Goal: Information Seeking & Learning: Check status

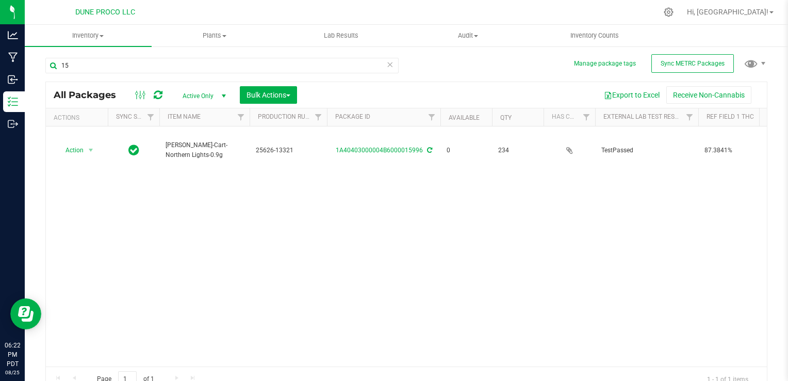
type input "1"
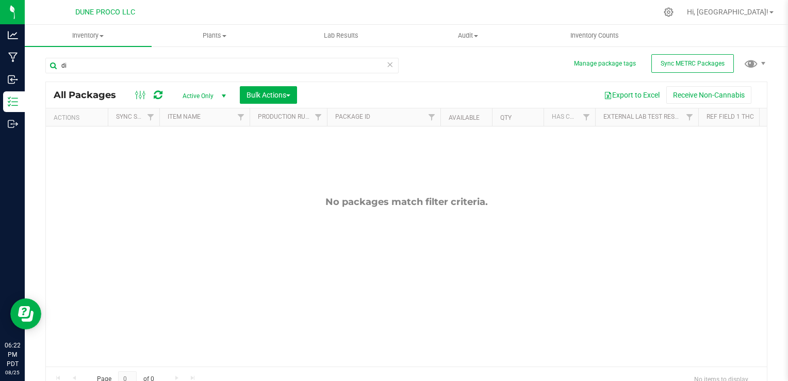
type input "d"
type input "c"
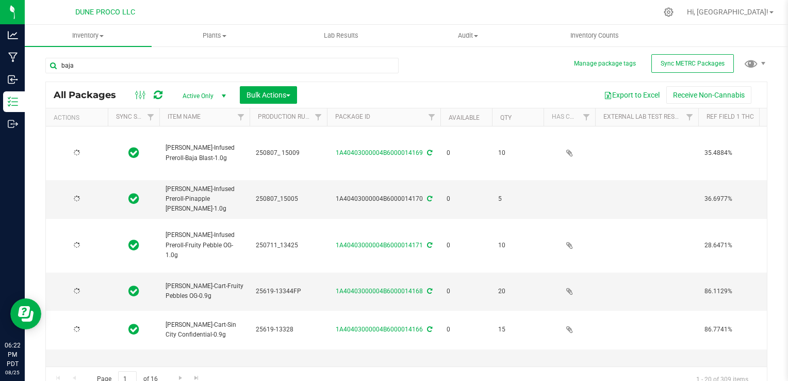
type input "baja"
type input "[DATE]"
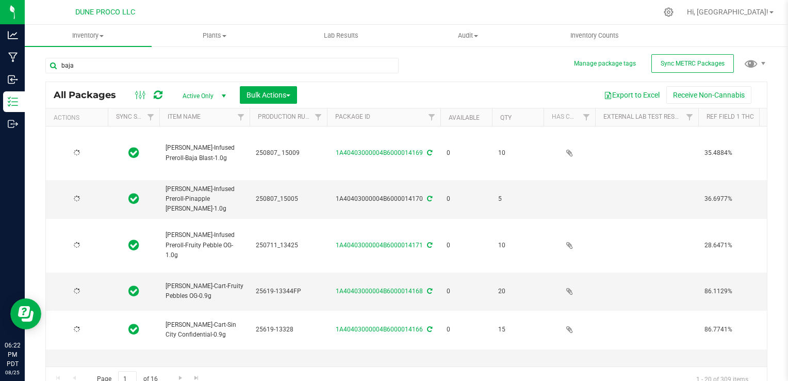
type input "[DATE]"
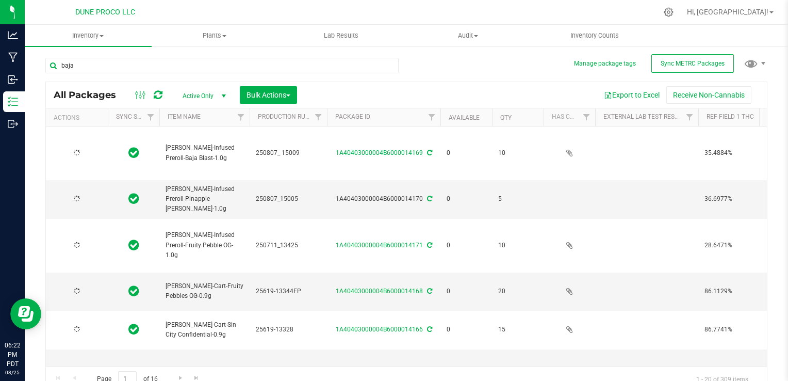
type input "[DATE]"
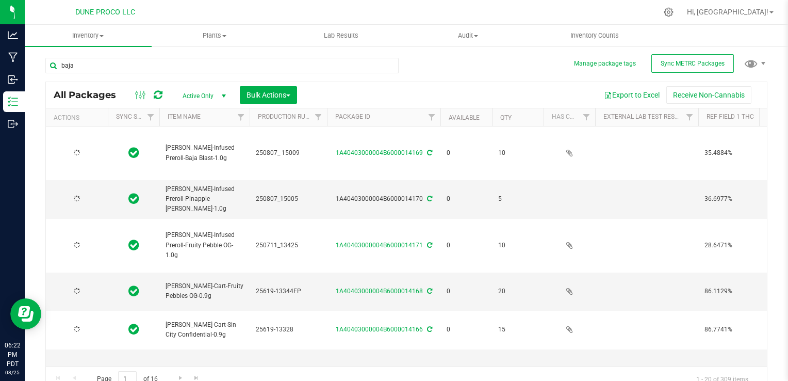
type input "[DATE]"
type input "baja b"
type input "[DATE]"
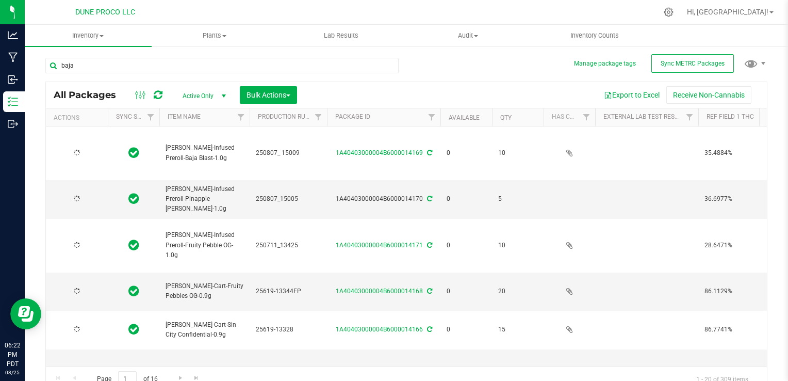
type input "[DATE]"
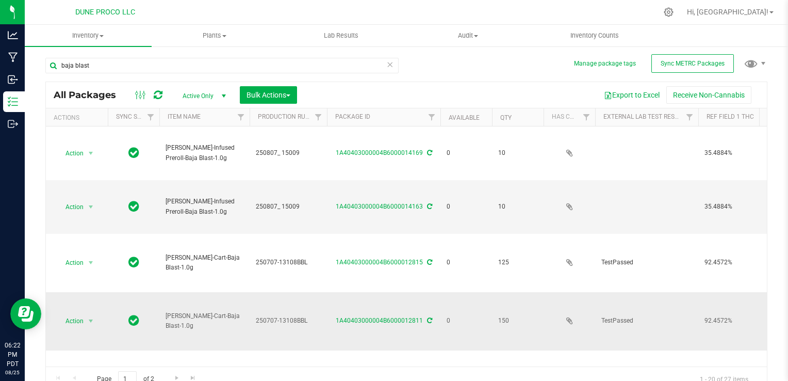
scroll to position [69, 0]
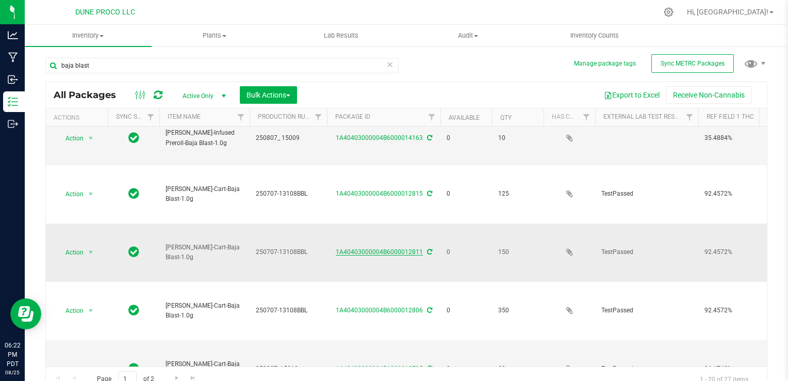
type input "baja blast"
click at [357, 248] on link "1A40403000004B6000012811" at bounding box center [379, 251] width 87 height 7
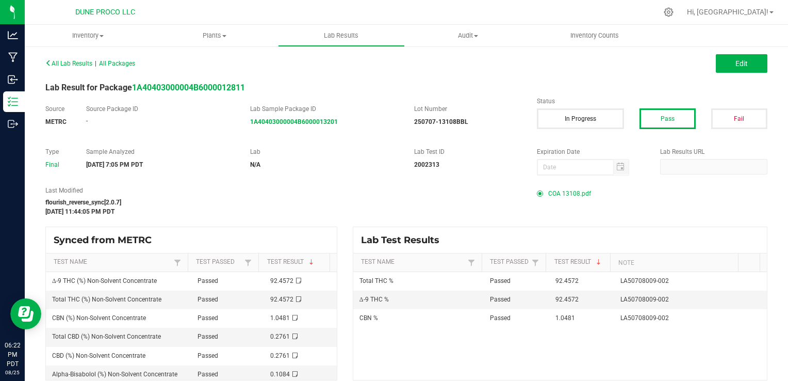
click at [556, 194] on span "COA 13108.pdf" at bounding box center [569, 193] width 43 height 15
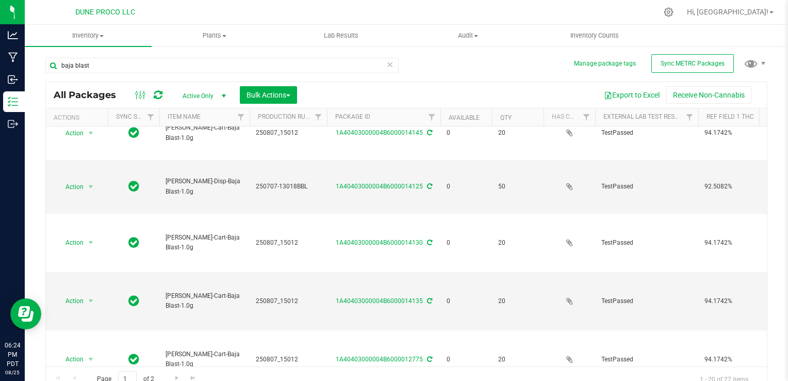
scroll to position [516, 0]
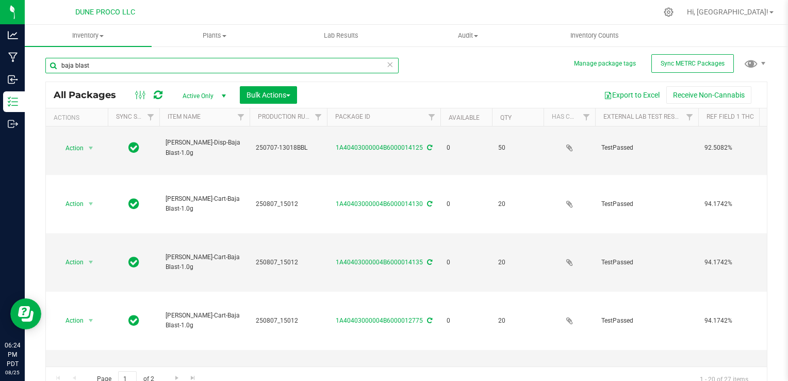
click at [200, 68] on input "baja blast" at bounding box center [221, 65] width 353 height 15
type input "b"
type input "sin city"
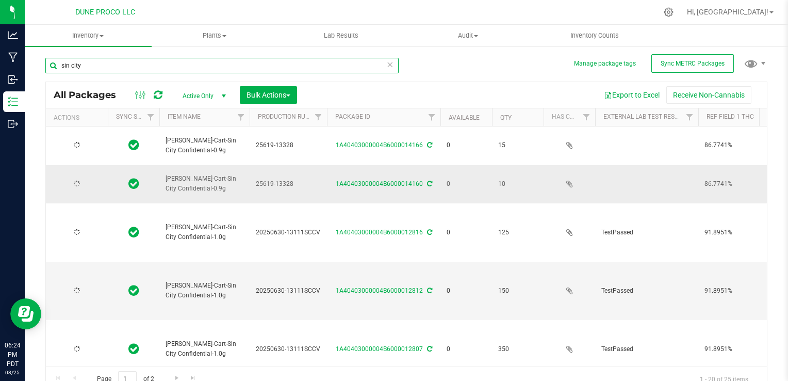
type input "[DATE]"
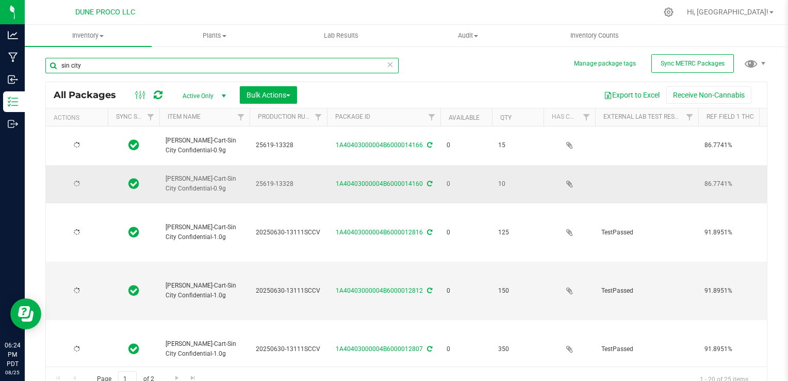
type input "[DATE]"
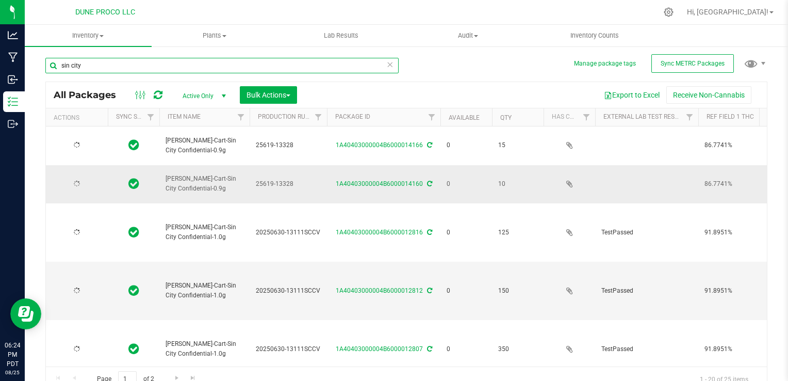
type input "[DATE]"
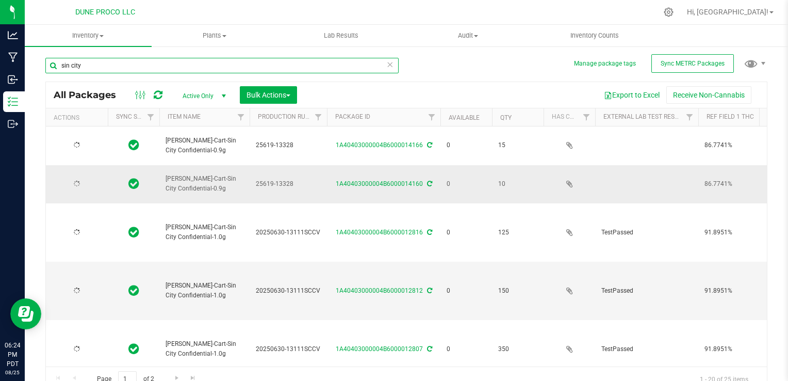
type input "[DATE]"
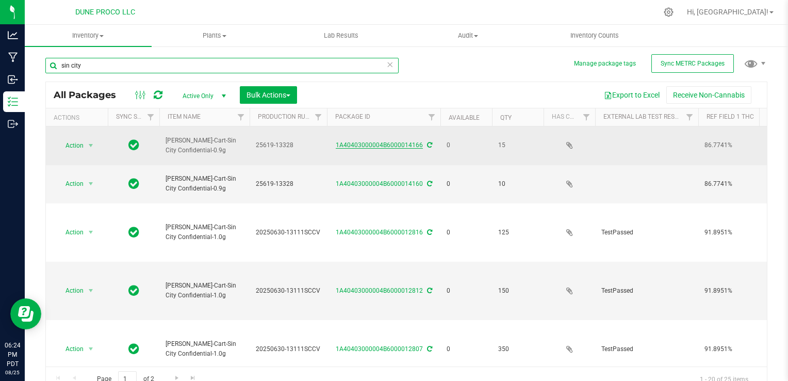
type input "sin city"
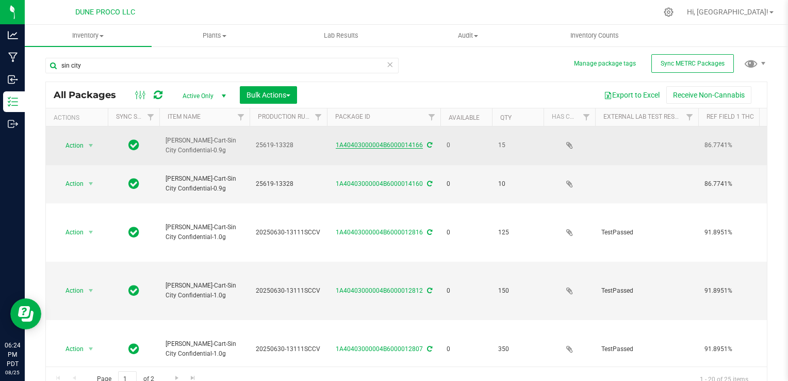
click at [367, 145] on link "1A40403000004B6000014166" at bounding box center [379, 144] width 87 height 7
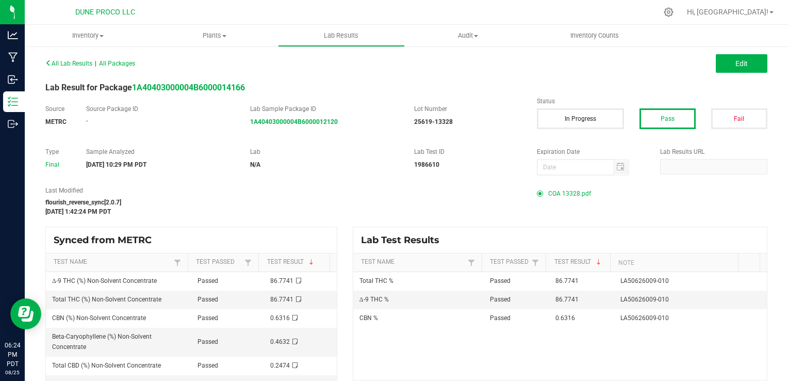
click at [557, 194] on span "COA 13328.pdf" at bounding box center [569, 193] width 43 height 15
